Goal: Task Accomplishment & Management: Manage account settings

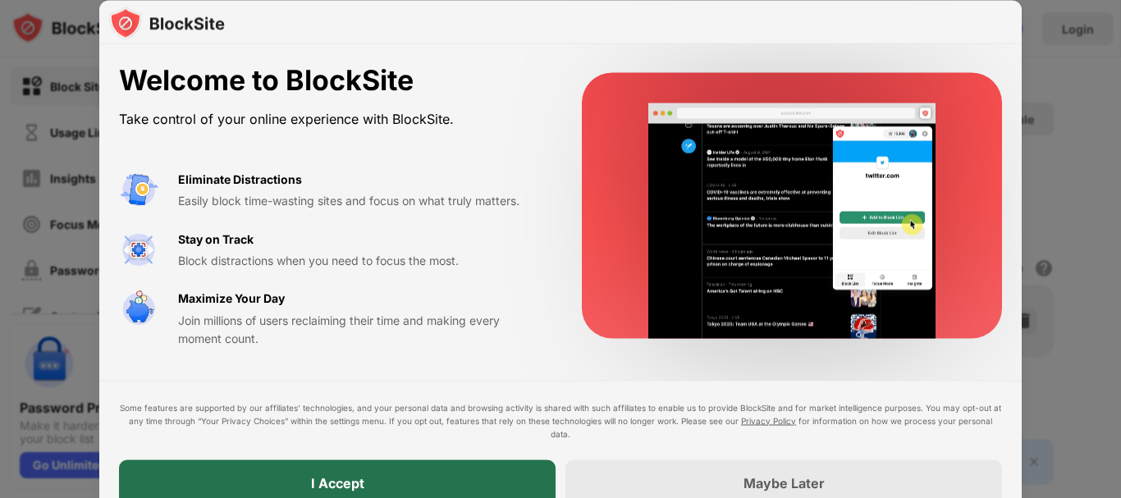
click at [460, 466] on div "I Accept" at bounding box center [337, 483] width 437 height 46
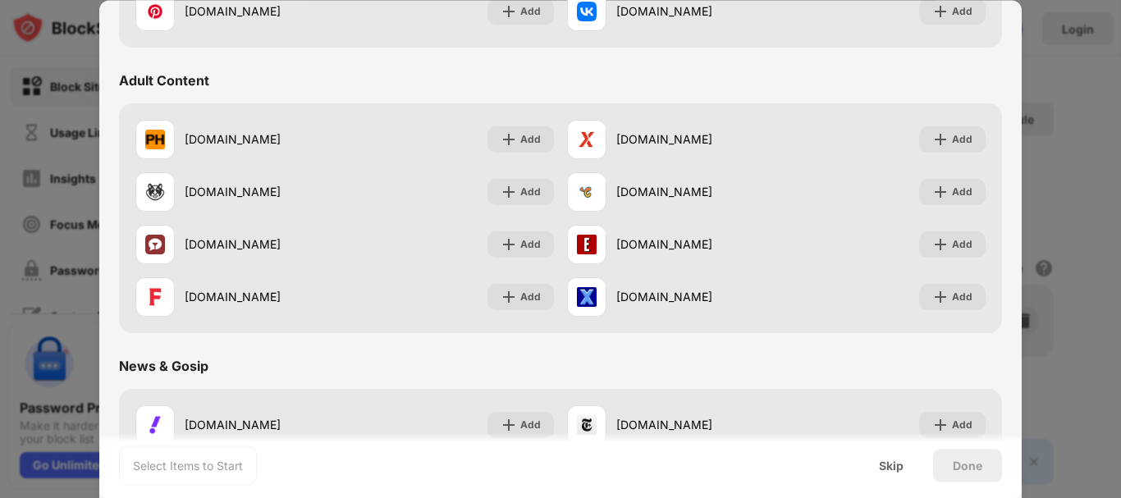
scroll to position [685, 0]
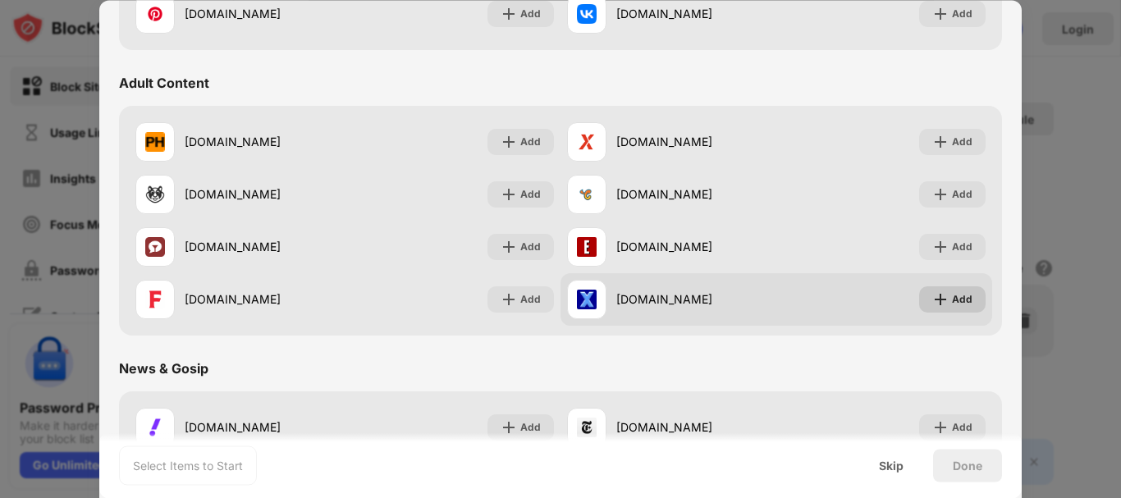
click at [934, 299] on img at bounding box center [940, 299] width 16 height 16
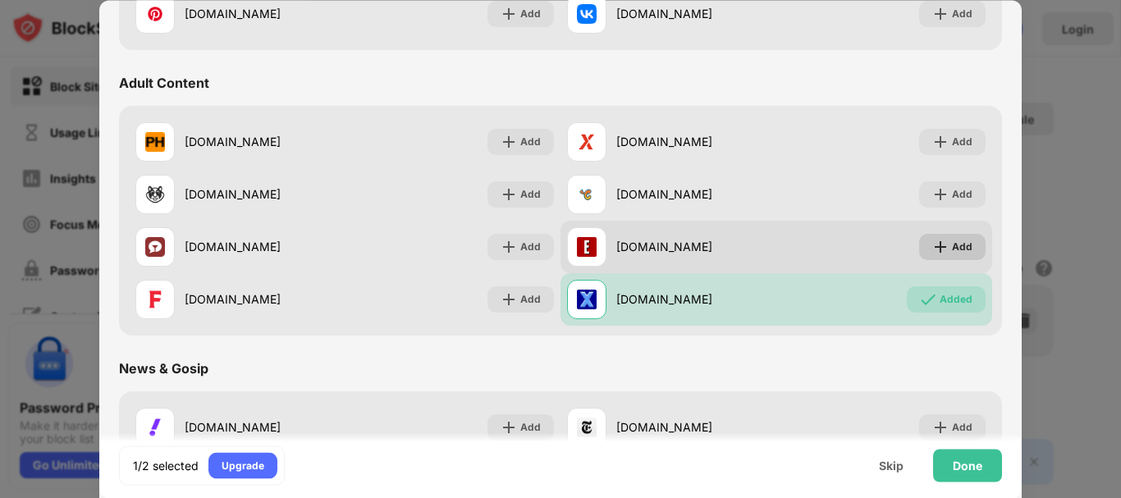
click at [952, 246] on div "Add" at bounding box center [962, 247] width 21 height 16
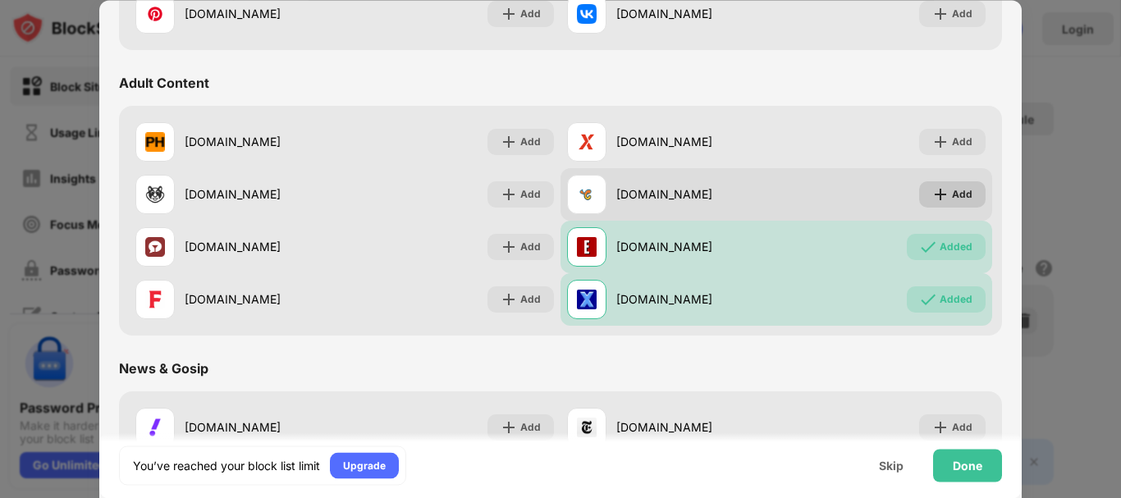
click at [952, 195] on div "Add" at bounding box center [962, 194] width 21 height 16
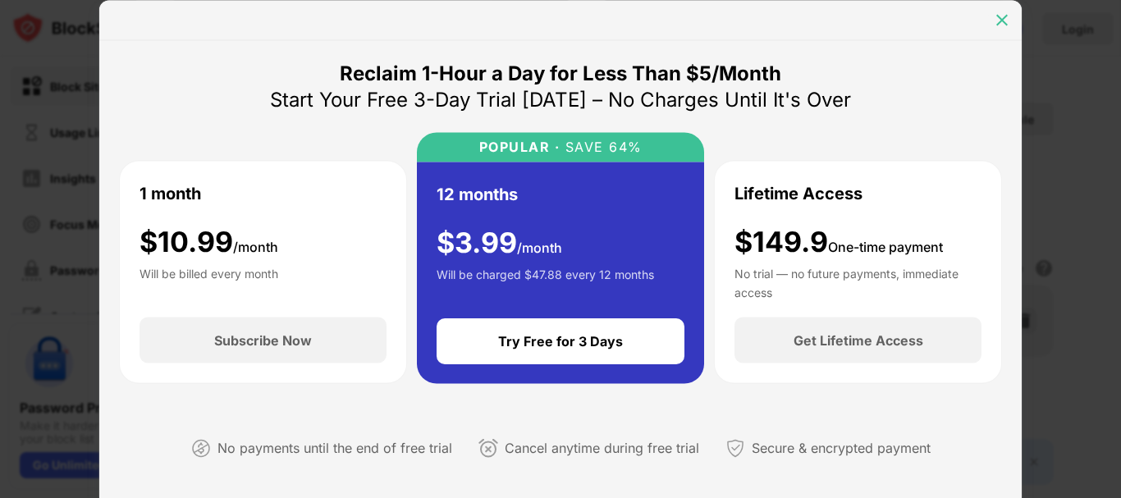
click at [1005, 12] on img at bounding box center [1002, 19] width 16 height 16
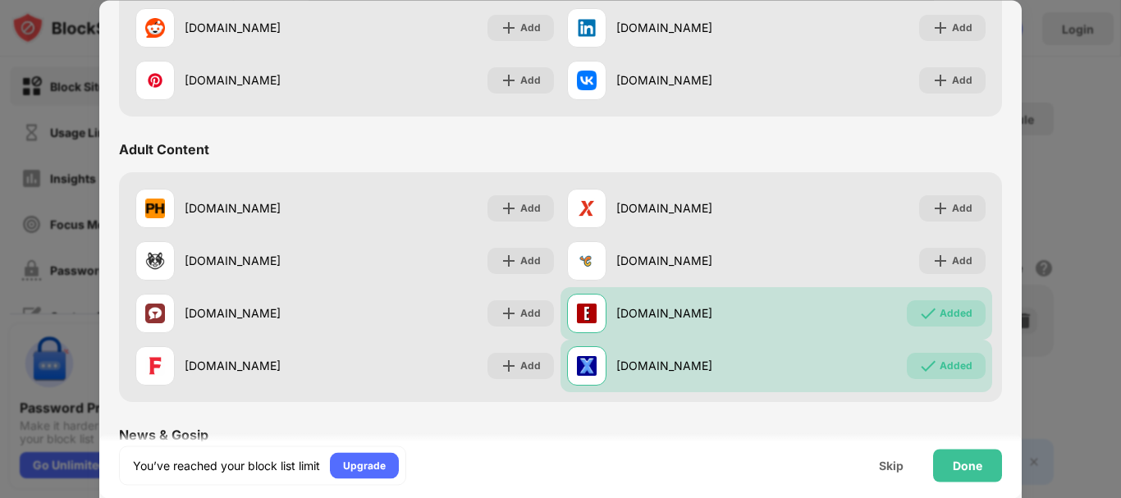
scroll to position [618, 0]
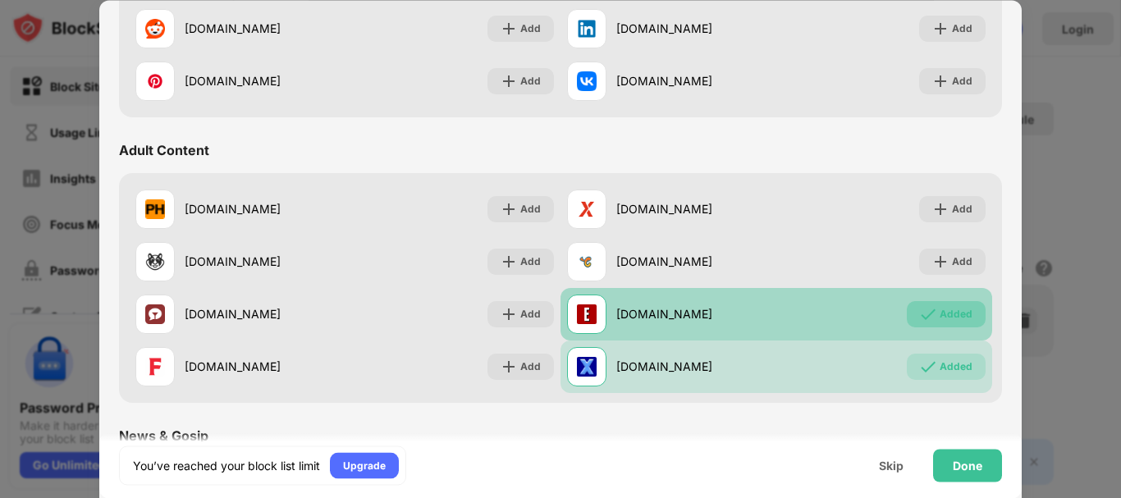
click at [940, 313] on div "Added" at bounding box center [956, 314] width 33 height 16
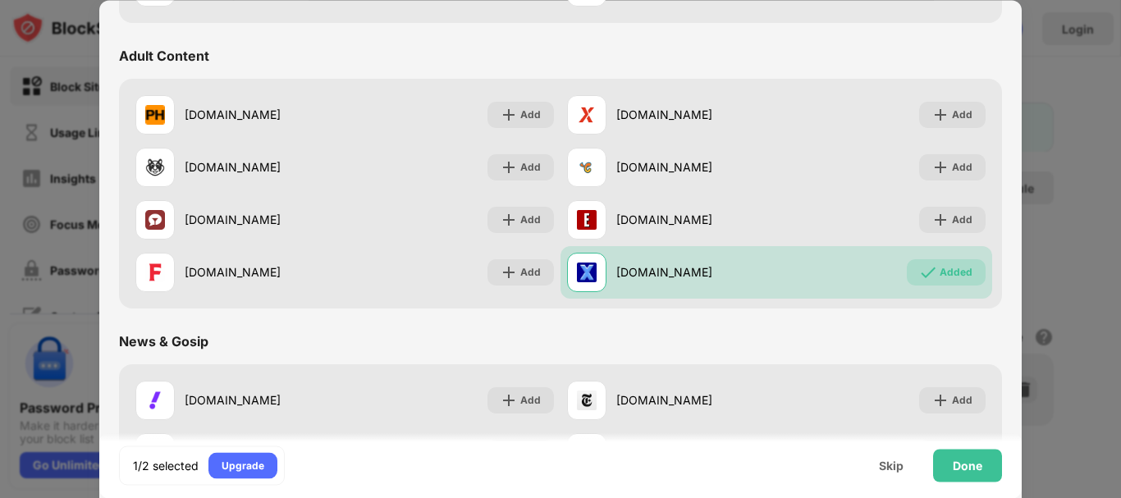
scroll to position [0, 0]
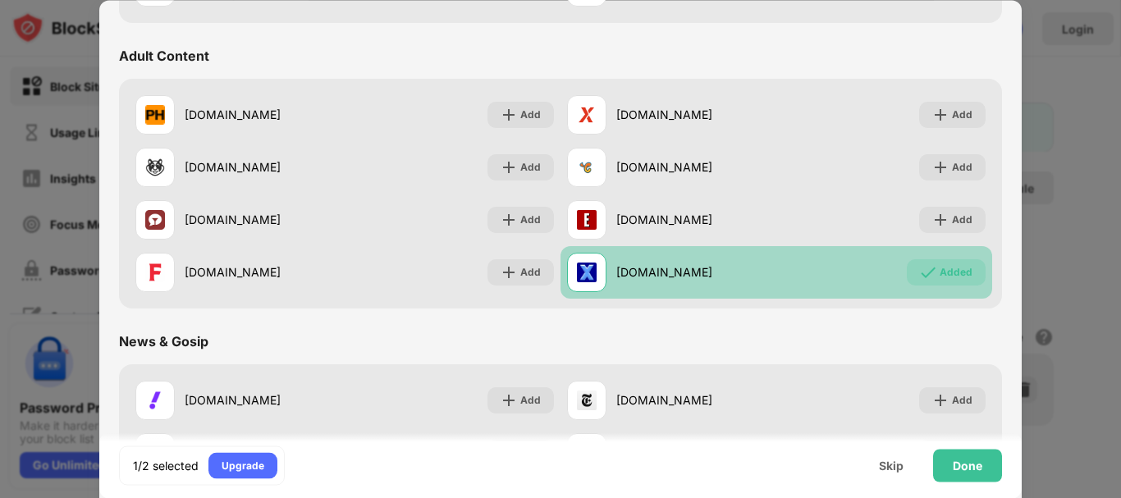
click at [940, 268] on div "Added" at bounding box center [956, 272] width 33 height 16
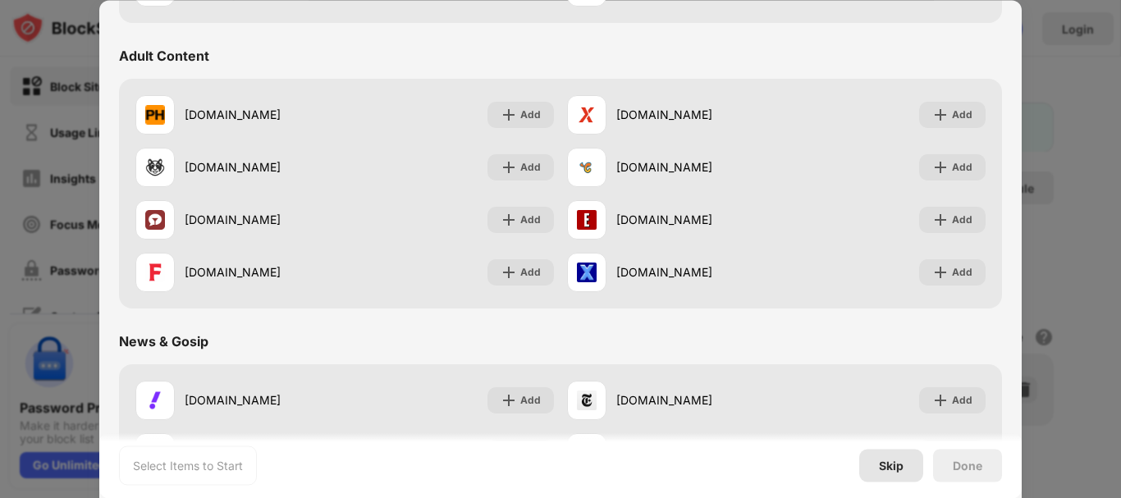
click at [891, 466] on div "Skip" at bounding box center [891, 465] width 25 height 13
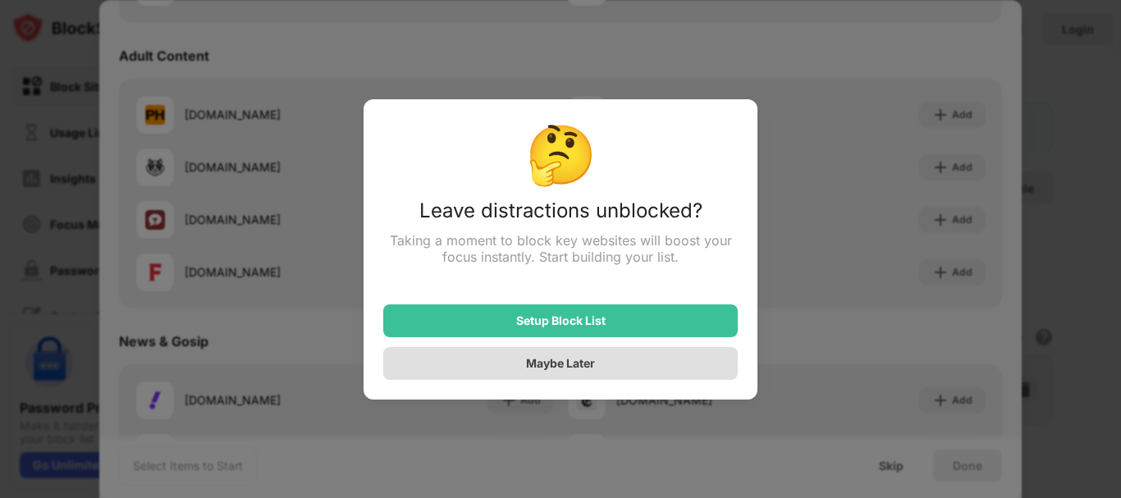
click at [549, 370] on div "Maybe Later" at bounding box center [560, 363] width 69 height 14
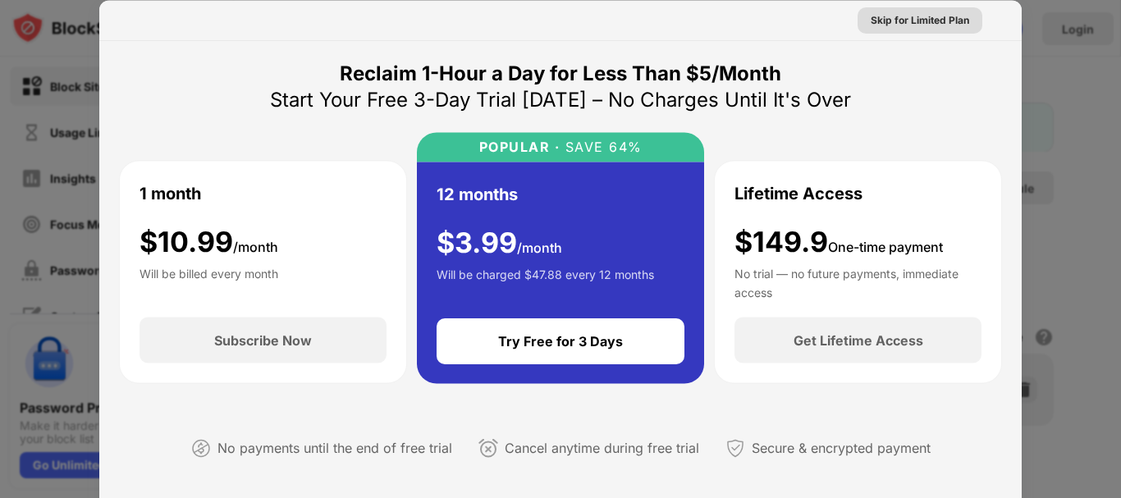
click at [936, 16] on div "Skip for Limited Plan" at bounding box center [920, 19] width 98 height 16
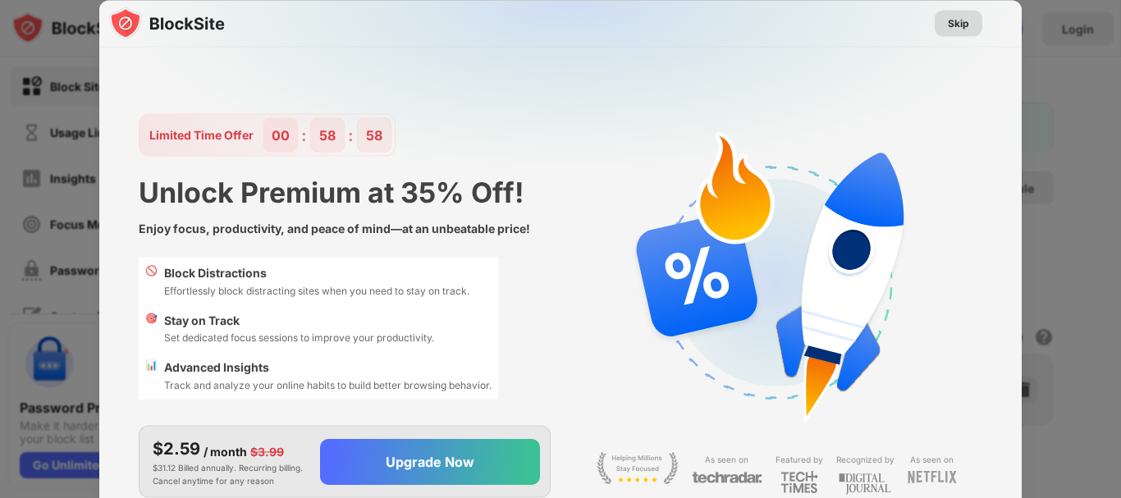
click at [963, 23] on div "Skip" at bounding box center [958, 23] width 21 height 16
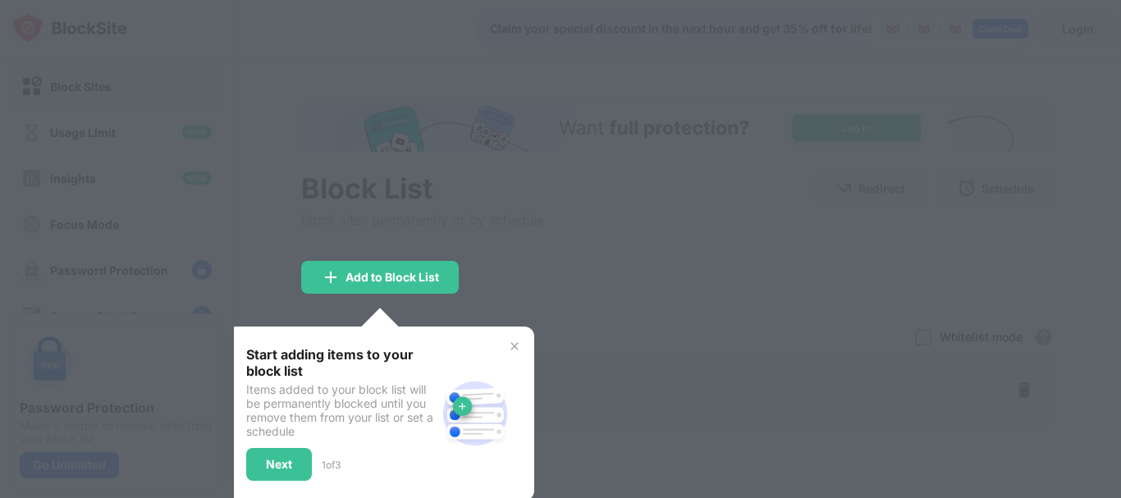
click at [747, 264] on div at bounding box center [560, 249] width 1121 height 498
click at [282, 450] on div "Next" at bounding box center [279, 464] width 66 height 33
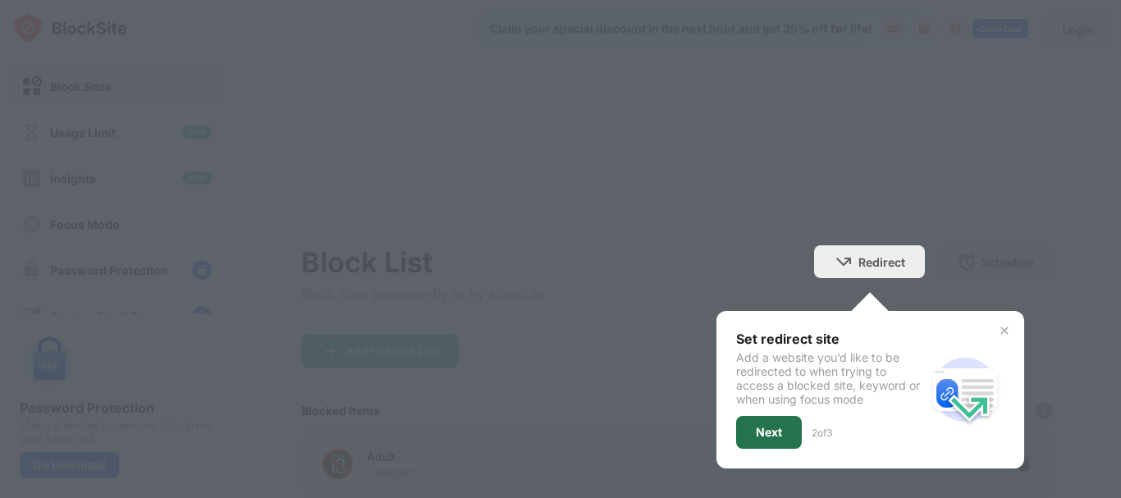
click at [760, 426] on div "Next" at bounding box center [769, 432] width 26 height 13
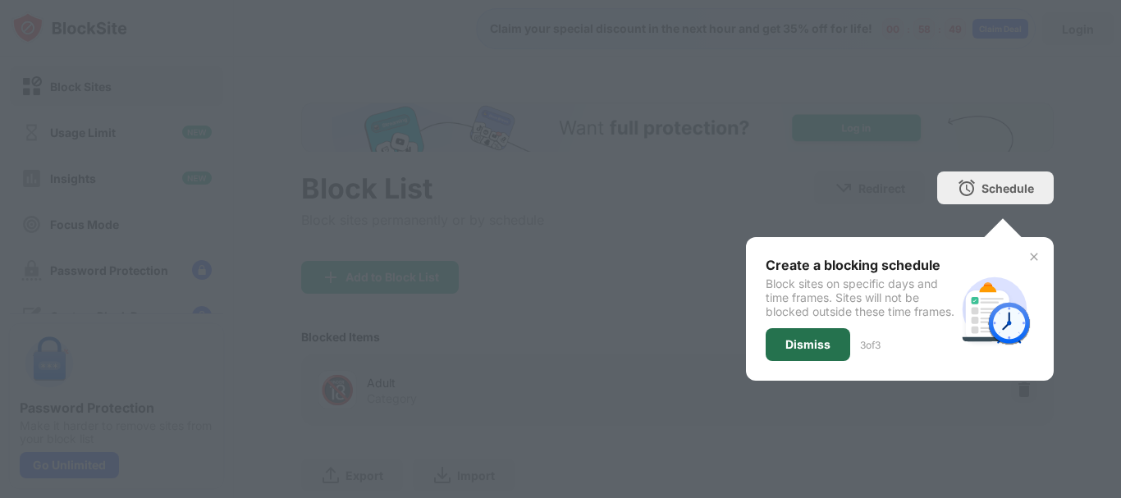
click at [785, 351] on div "Dismiss" at bounding box center [807, 344] width 45 height 13
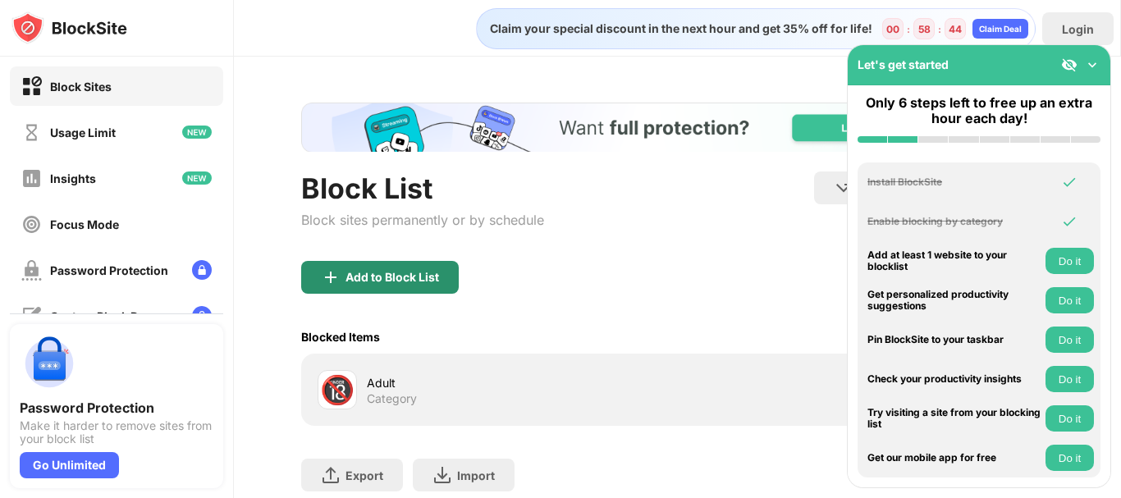
click at [391, 280] on div "Add to Block List" at bounding box center [392, 277] width 94 height 13
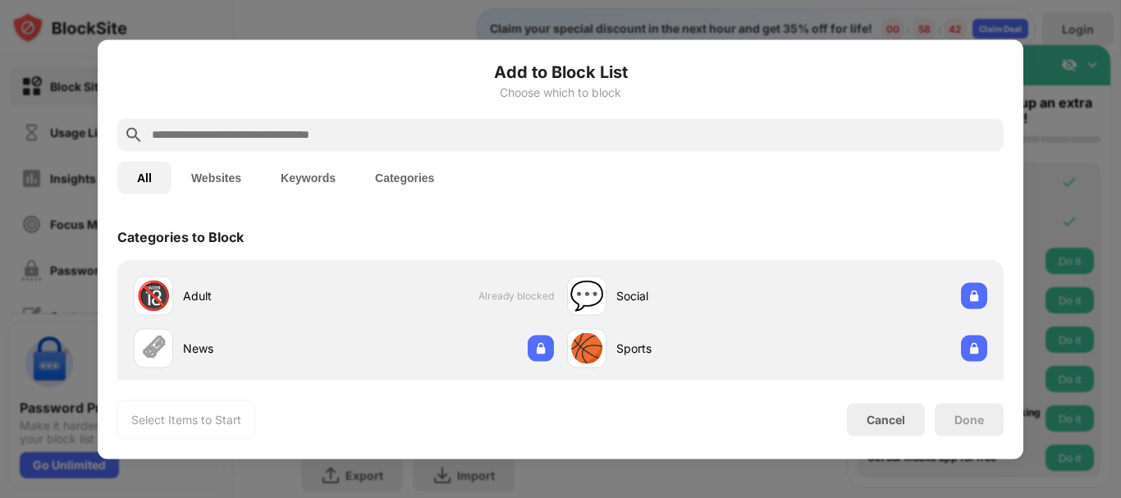
click at [372, 131] on input "text" at bounding box center [573, 135] width 847 height 20
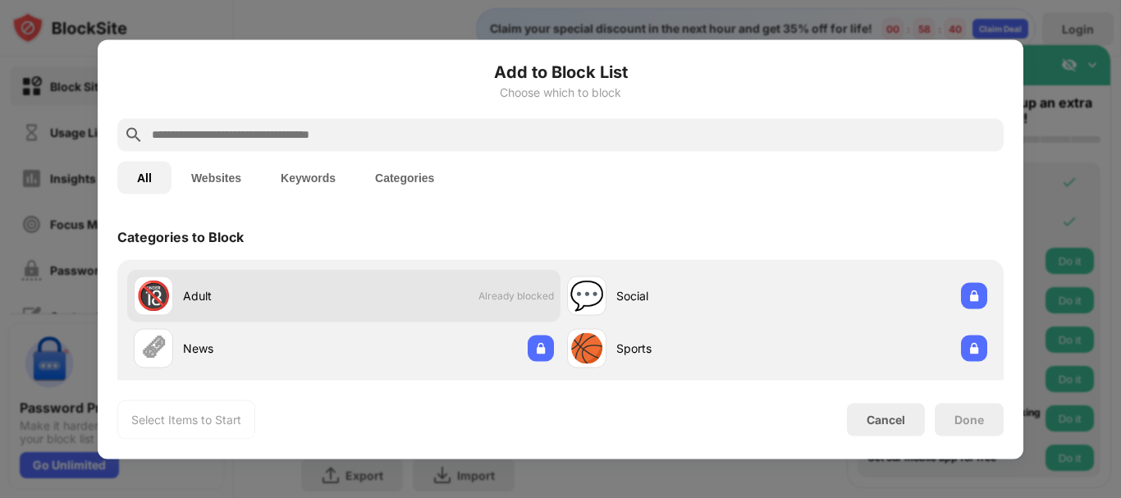
click at [209, 307] on div "🔞 Adult" at bounding box center [239, 295] width 210 height 39
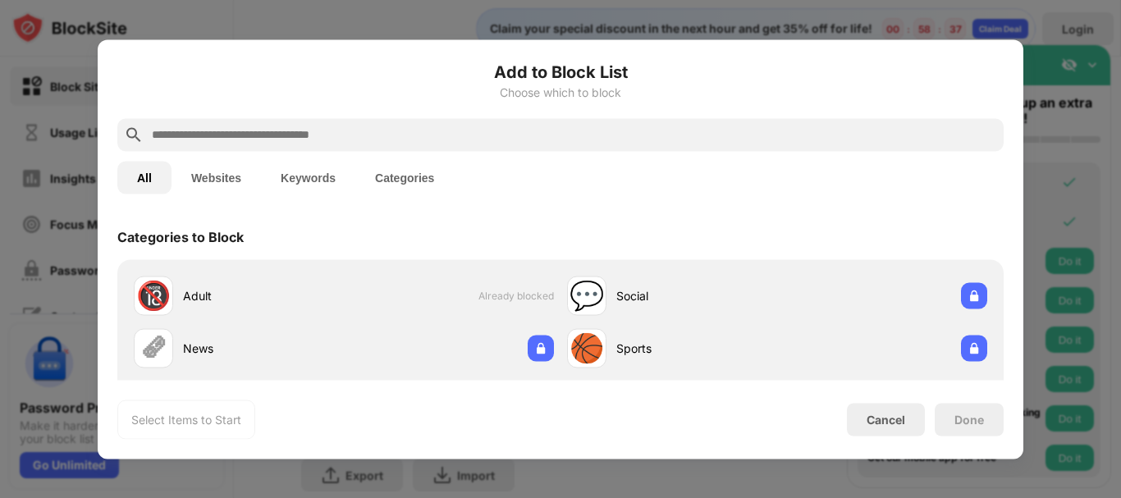
click at [233, 180] on button "Websites" at bounding box center [215, 177] width 89 height 33
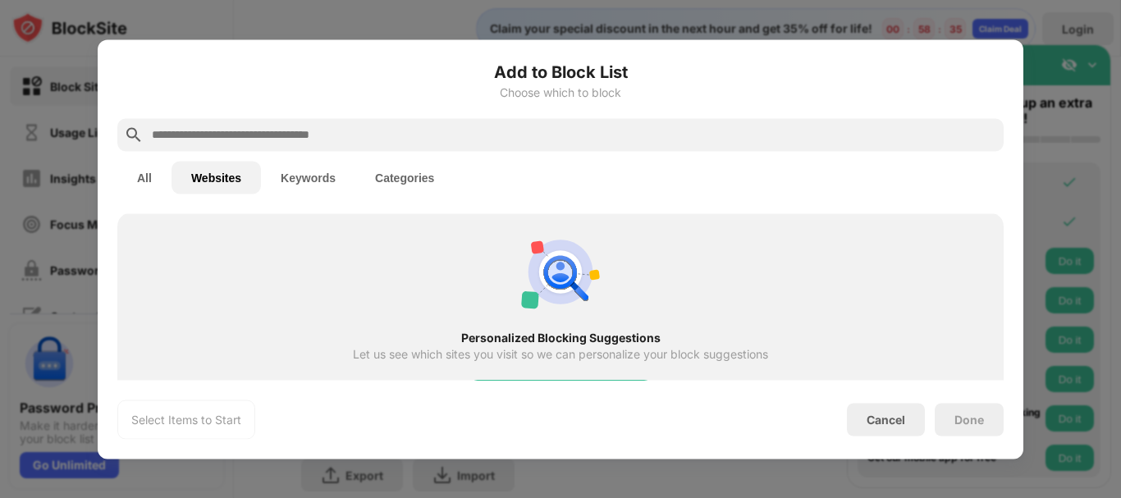
scroll to position [431, 0]
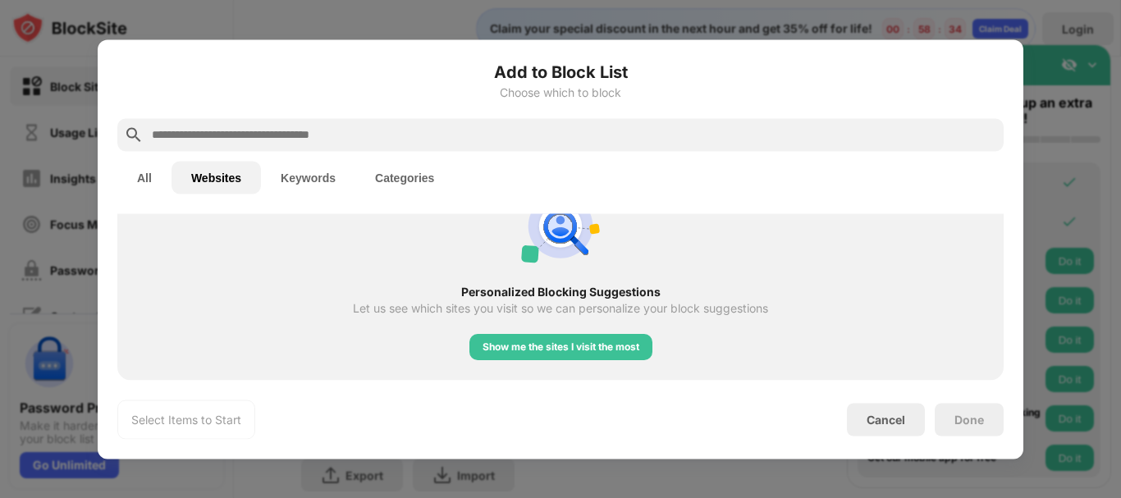
click at [222, 134] on input "text" at bounding box center [573, 135] width 847 height 20
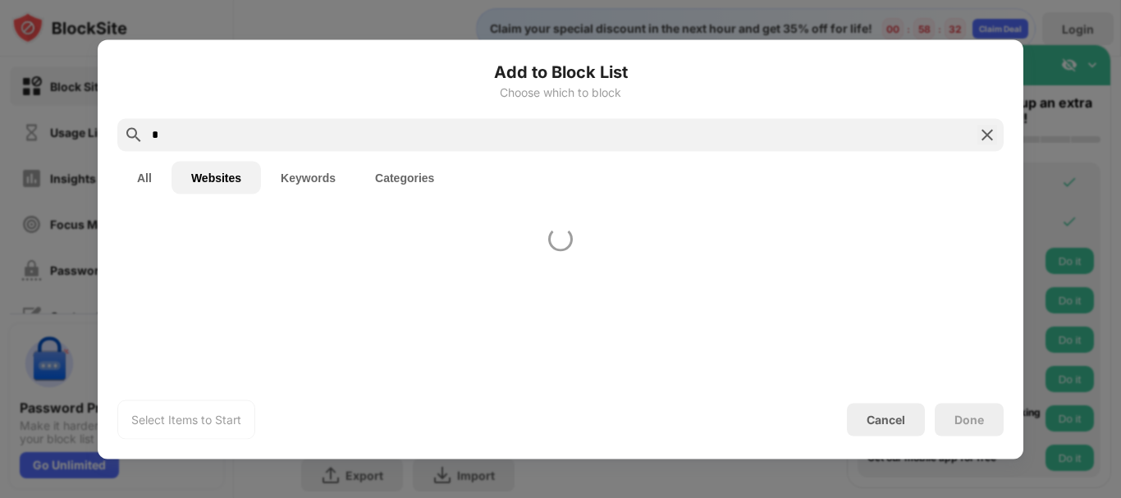
scroll to position [0, 0]
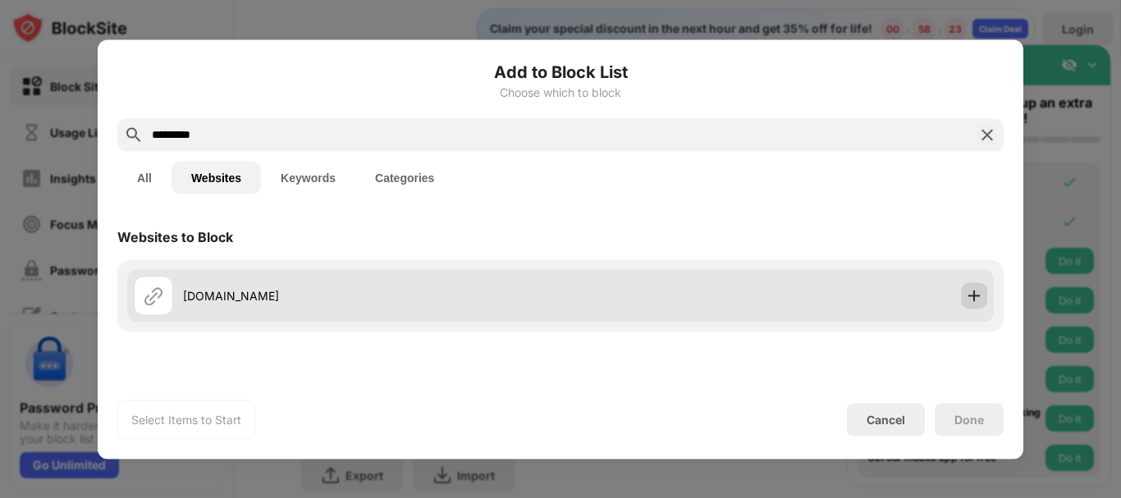
click at [977, 291] on img at bounding box center [974, 295] width 16 height 16
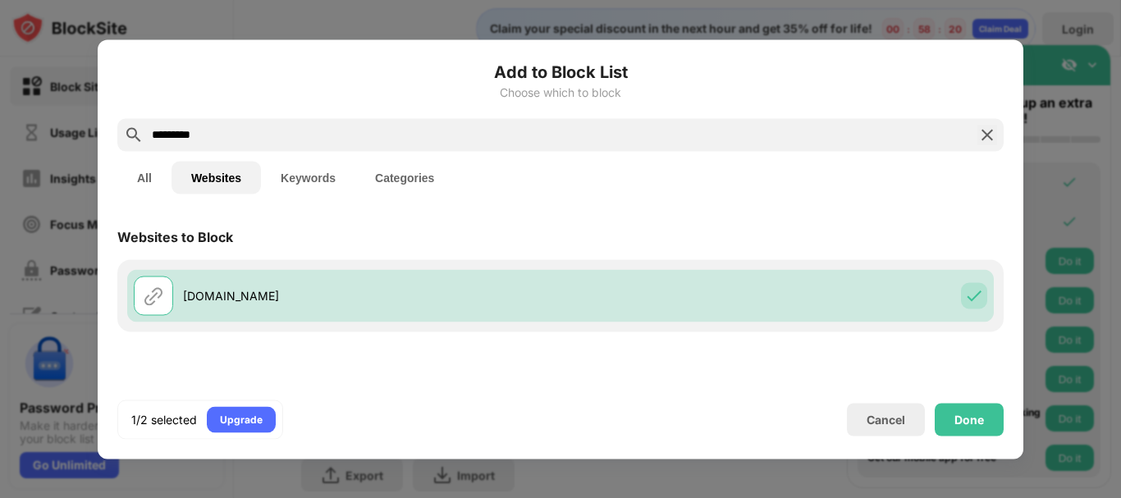
click at [492, 131] on input "*********" at bounding box center [560, 135] width 821 height 20
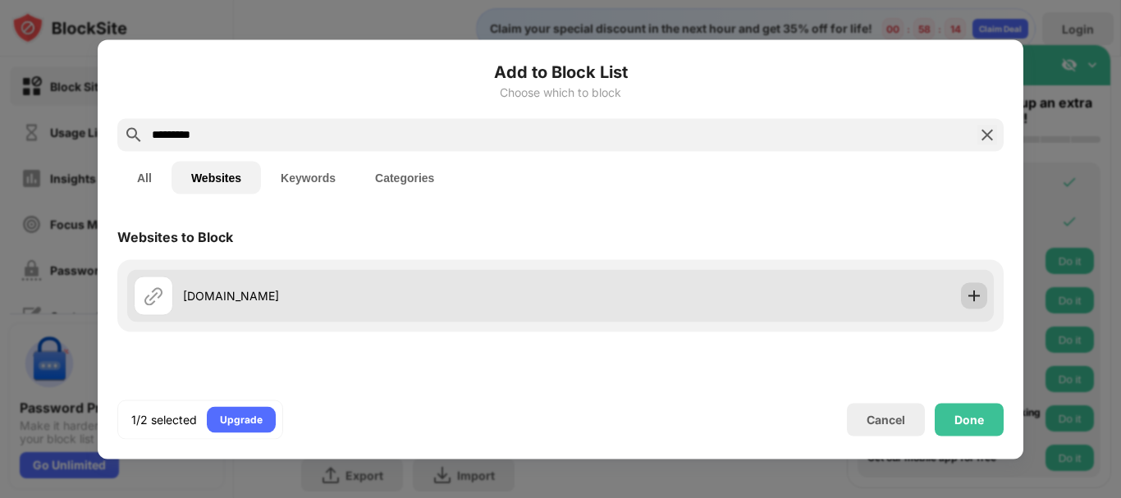
type input "*********"
click at [978, 293] on img at bounding box center [974, 295] width 16 height 16
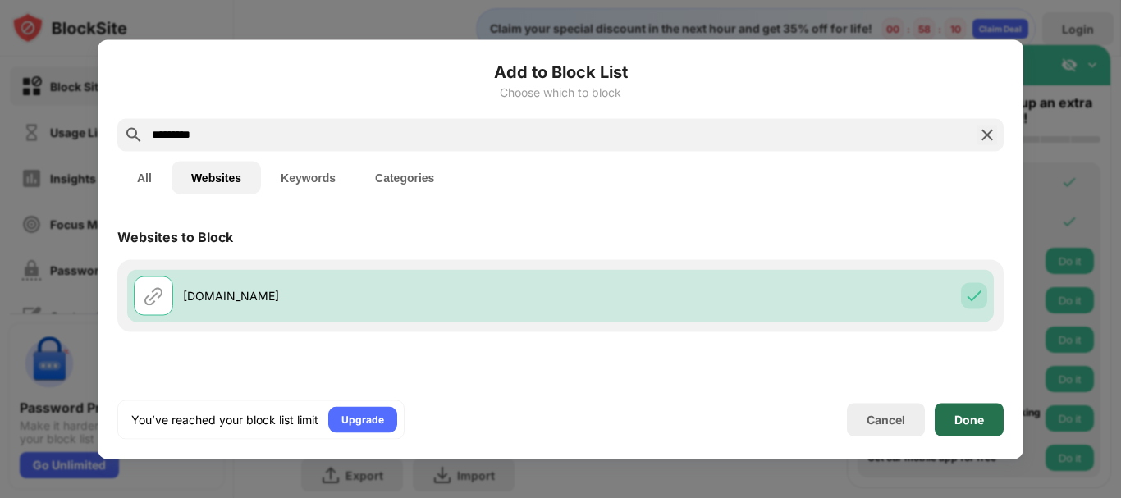
click at [982, 414] on div "Done" at bounding box center [969, 419] width 30 height 13
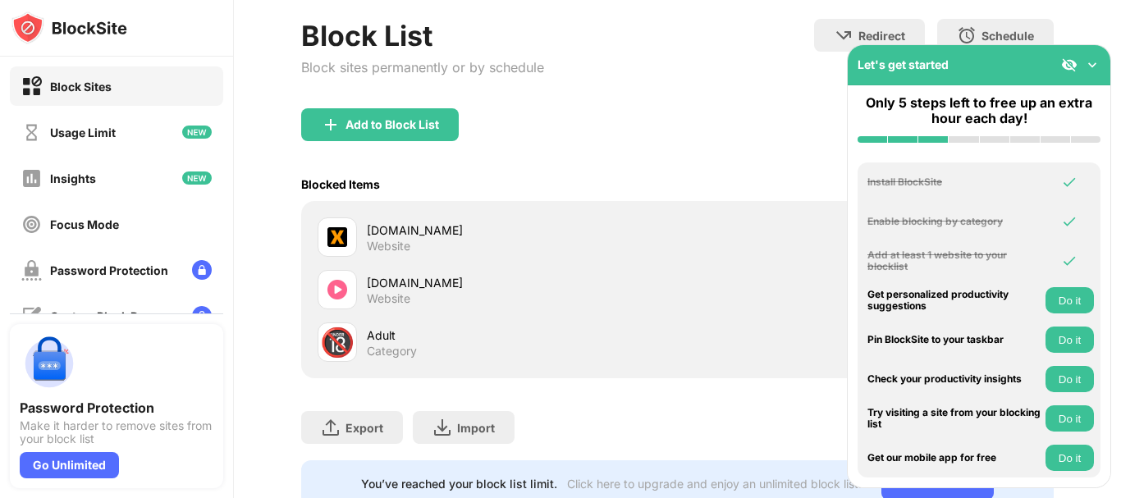
click at [1092, 61] on img at bounding box center [1092, 65] width 16 height 16
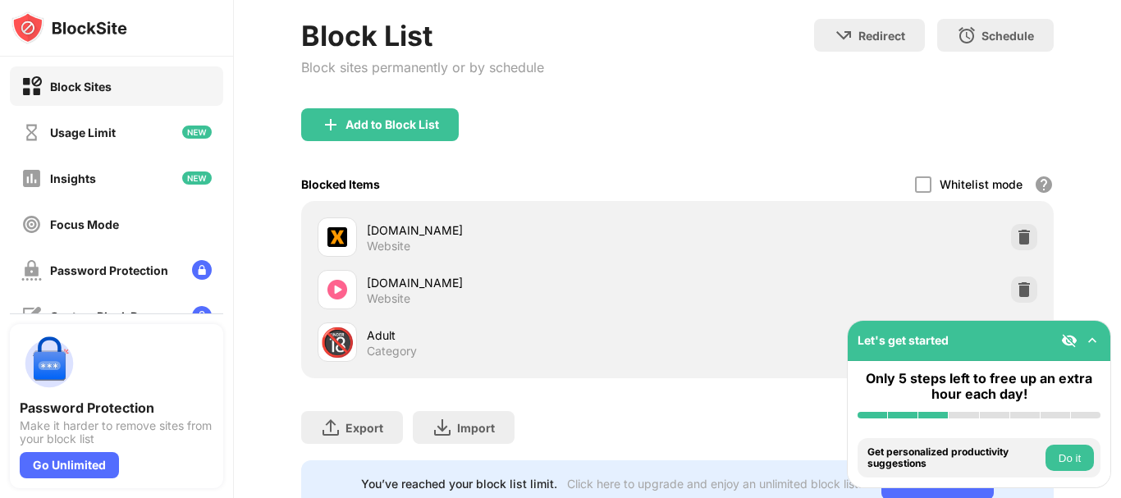
scroll to position [219, 0]
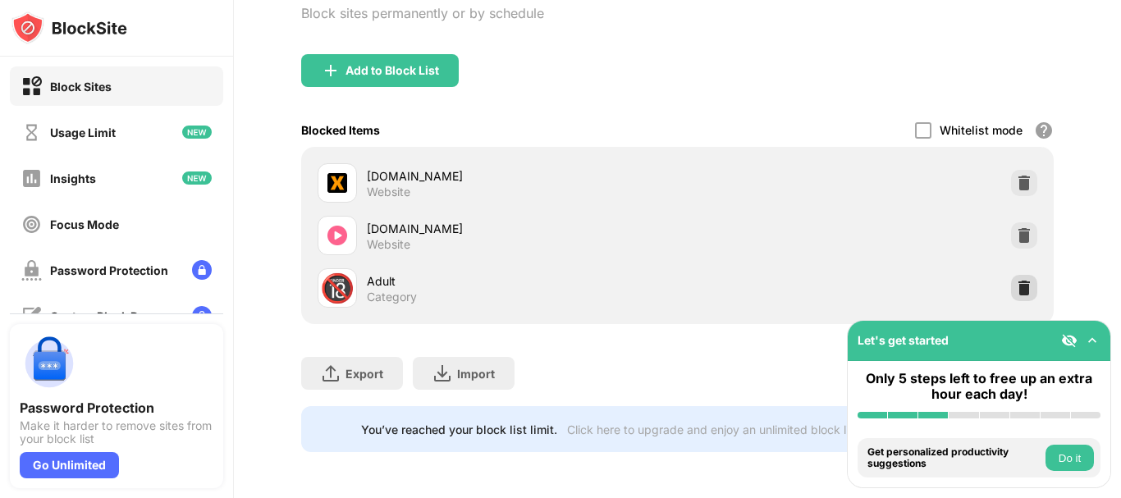
click at [1016, 281] on img at bounding box center [1024, 288] width 16 height 16
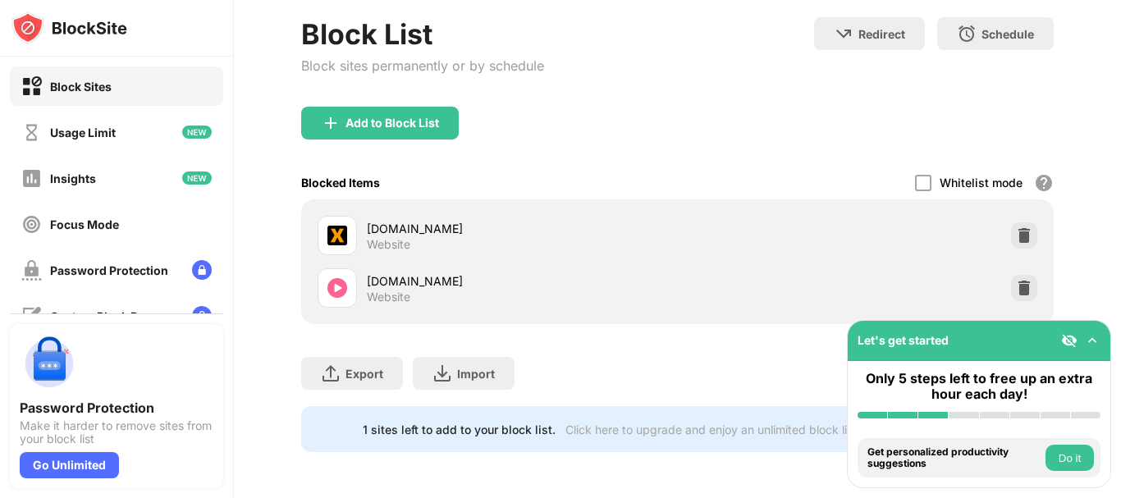
scroll to position [0, 0]
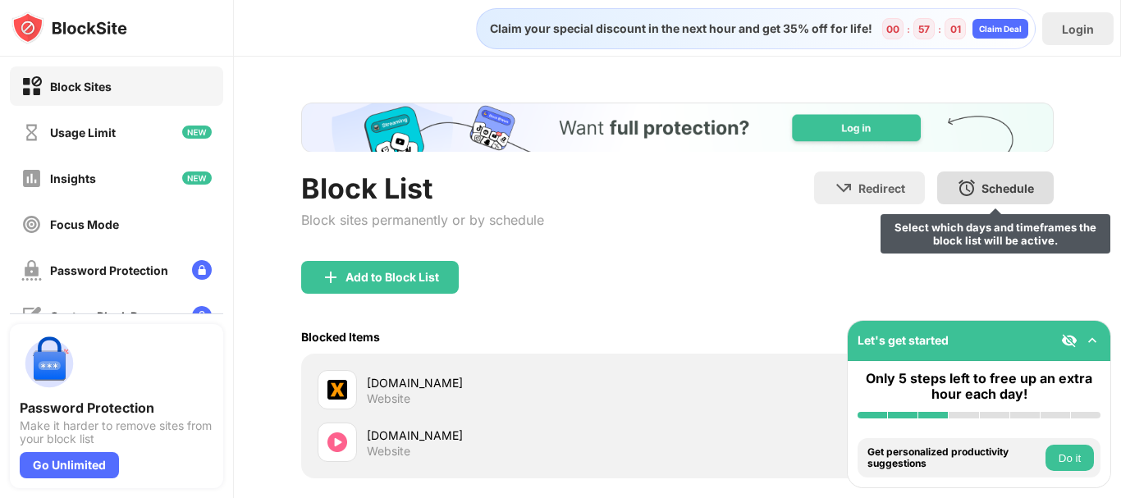
click at [981, 189] on div "Schedule" at bounding box center [1007, 188] width 53 height 14
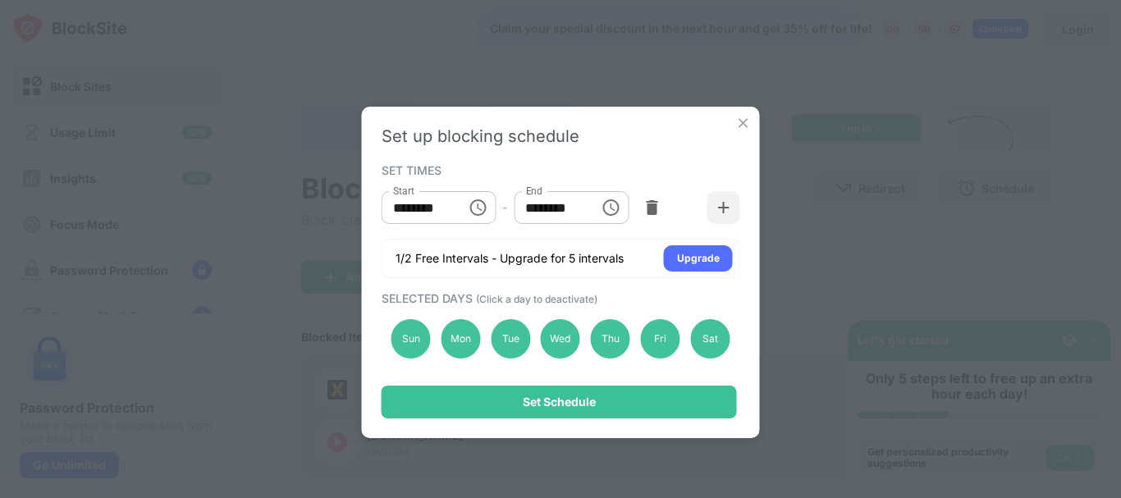
click at [738, 125] on img at bounding box center [743, 123] width 16 height 16
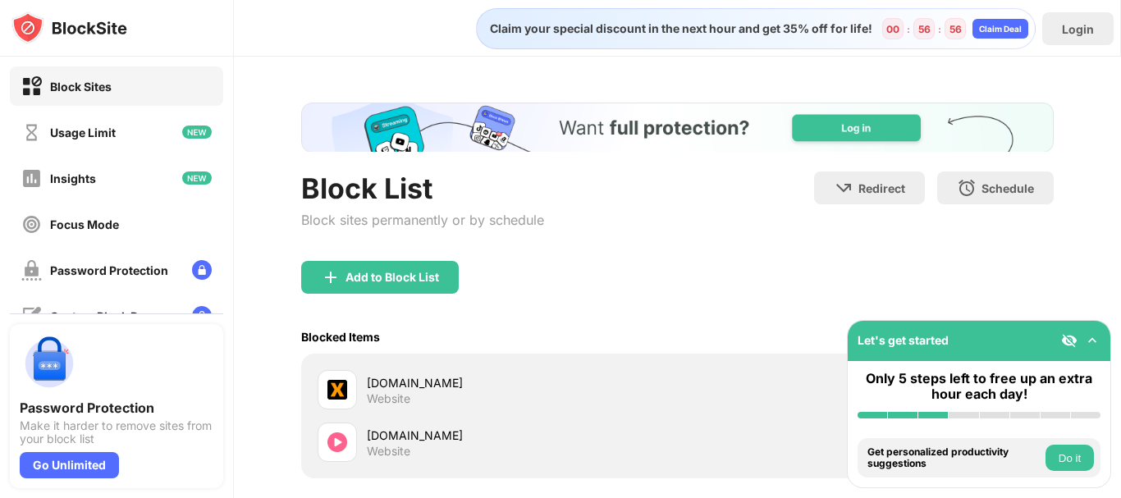
scroll to position [167, 0]
